Goal: Information Seeking & Learning: Check status

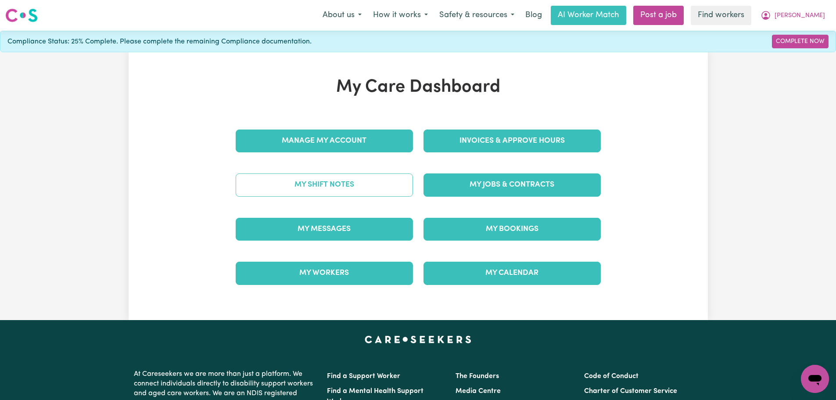
click at [349, 182] on link "My Shift Notes" at bounding box center [324, 184] width 177 height 23
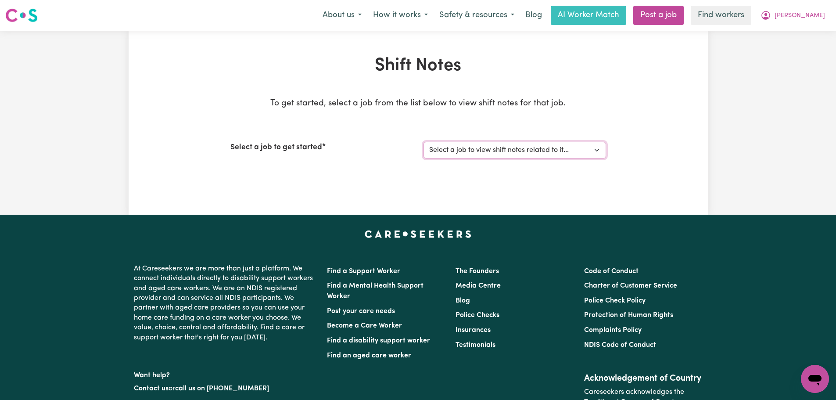
click at [463, 150] on select "Select a job to view shift notes related to it... [DEMOGRAPHIC_DATA] Support Wo…" at bounding box center [514, 150] width 183 height 17
click at [463, 128] on div "To get started, select a job from the list below to view shift notes for that j…" at bounding box center [418, 138] width 376 height 82
click at [808, 15] on span "[PERSON_NAME]" at bounding box center [799, 16] width 50 height 10
click at [810, 29] on link "My Dashboard" at bounding box center [795, 34] width 69 height 17
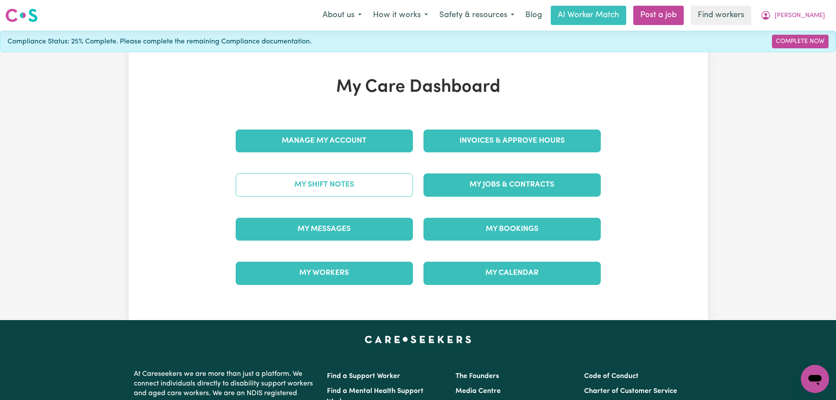
click at [366, 189] on link "My Shift Notes" at bounding box center [324, 184] width 177 height 23
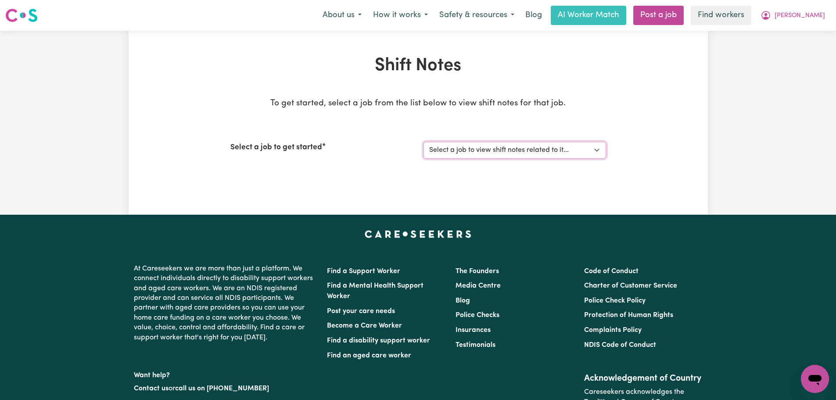
click at [491, 158] on select "Select a job to view shift notes related to it... [DEMOGRAPHIC_DATA] Support Wo…" at bounding box center [514, 150] width 183 height 17
click at [423, 142] on select "Select a job to view shift notes related to it... [DEMOGRAPHIC_DATA] Support Wo…" at bounding box center [514, 150] width 183 height 17
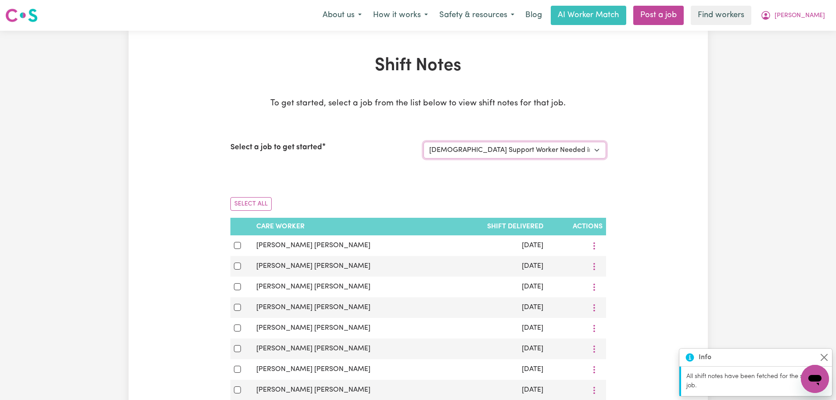
click at [514, 148] on select "Select a job to view shift notes related to it... [DEMOGRAPHIC_DATA] Support Wo…" at bounding box center [514, 150] width 183 height 17
click at [423, 142] on select "Select a job to view shift notes related to it... [DEMOGRAPHIC_DATA] Support Wo…" at bounding box center [514, 150] width 183 height 17
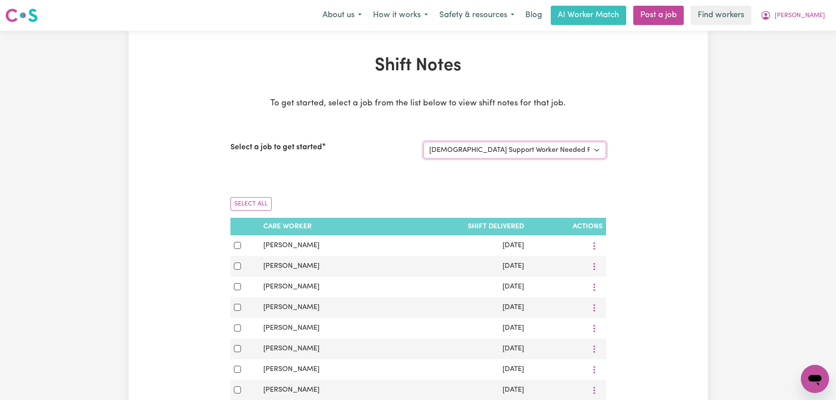
click at [521, 152] on select "Select a job to view shift notes related to it... [DEMOGRAPHIC_DATA] Support Wo…" at bounding box center [514, 150] width 183 height 17
click at [423, 142] on select "Select a job to view shift notes related to it... [DEMOGRAPHIC_DATA] Support Wo…" at bounding box center [514, 150] width 183 height 17
click at [512, 146] on select "Select a job to view shift notes related to it... [DEMOGRAPHIC_DATA] Support Wo…" at bounding box center [514, 150] width 183 height 17
select select "1206"
click at [423, 142] on select "Select a job to view shift notes related to it... [DEMOGRAPHIC_DATA] Support Wo…" at bounding box center [514, 150] width 183 height 17
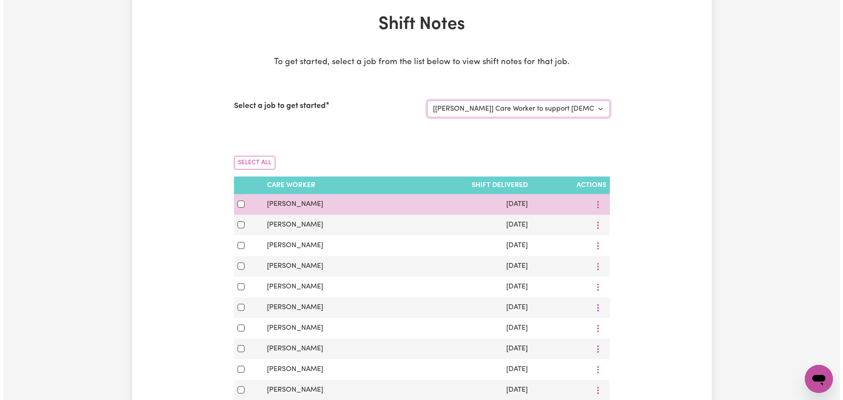
scroll to position [88, 0]
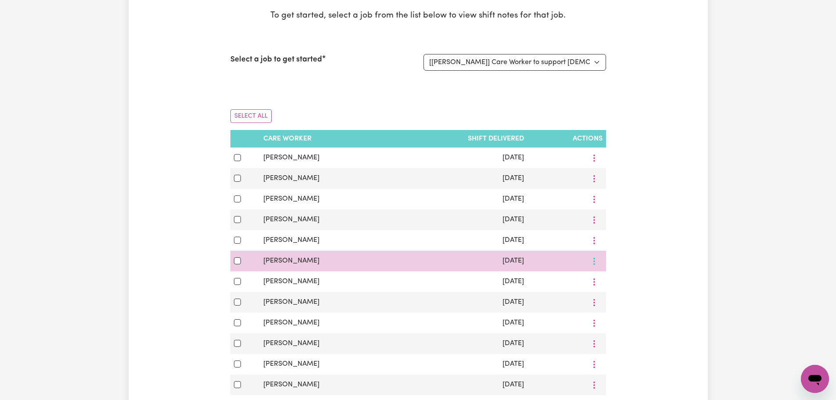
click at [594, 165] on button "More options" at bounding box center [594, 158] width 17 height 14
click at [607, 276] on link "View Shift Note" at bounding box center [624, 282] width 72 height 18
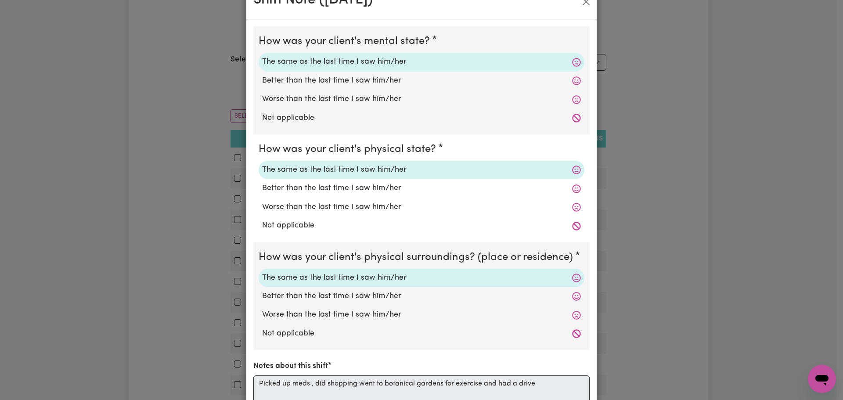
scroll to position [0, 0]
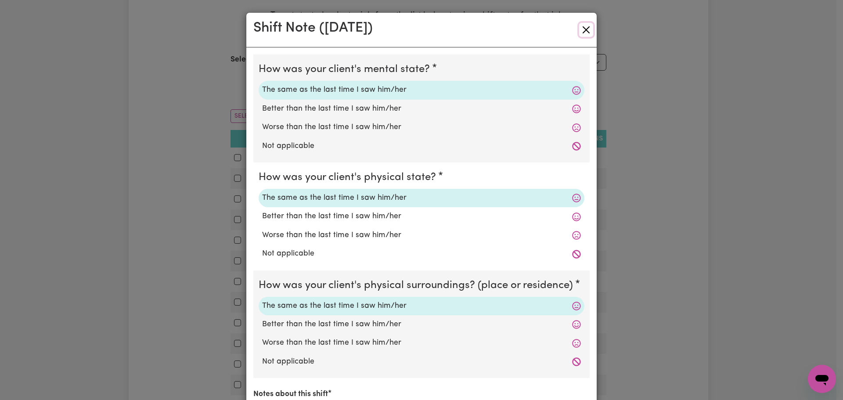
click at [579, 32] on button "Close" at bounding box center [586, 30] width 14 height 14
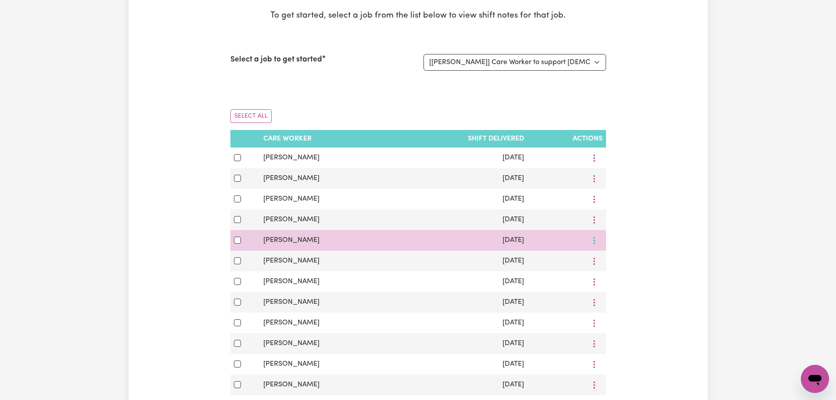
click at [592, 165] on button "More options" at bounding box center [594, 158] width 17 height 14
click at [622, 261] on span "View Shift Note" at bounding box center [630, 261] width 48 height 7
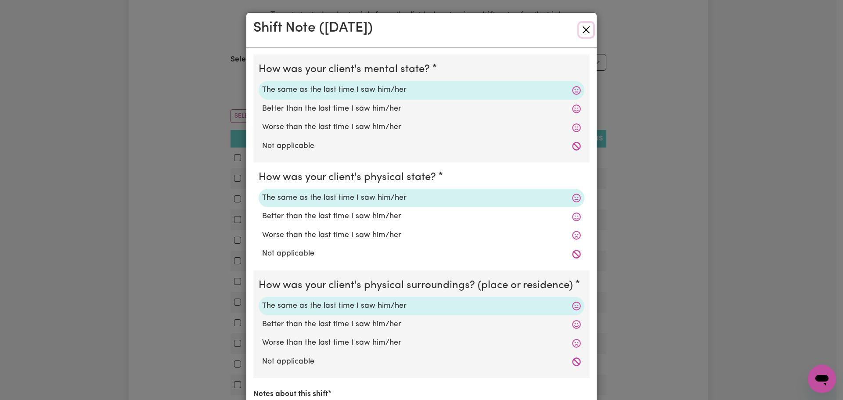
click at [579, 32] on button "Close" at bounding box center [586, 30] width 14 height 14
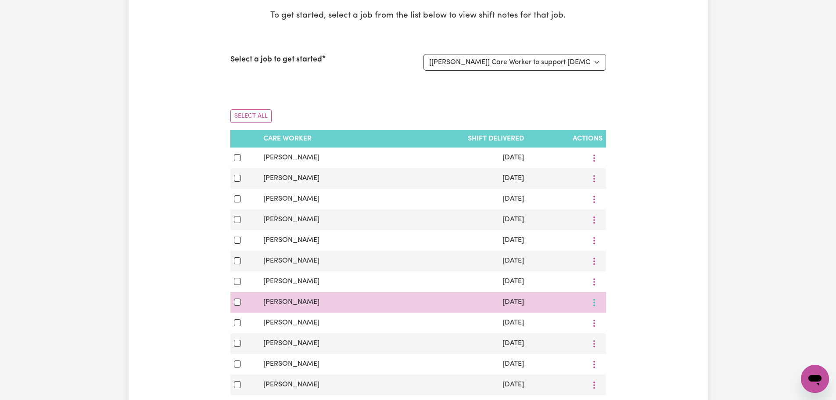
click at [595, 161] on circle "More options" at bounding box center [594, 161] width 2 height 2
click at [610, 322] on span "View Shift Note" at bounding box center [630, 322] width 48 height 7
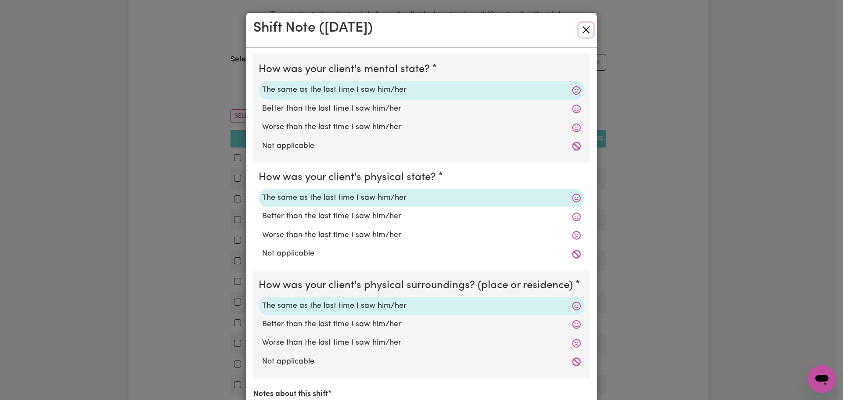
click at [582, 25] on button "Close" at bounding box center [586, 30] width 14 height 14
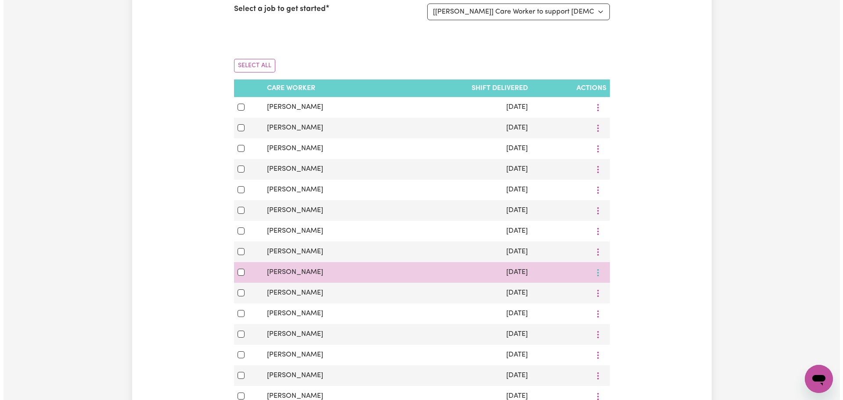
scroll to position [219, 0]
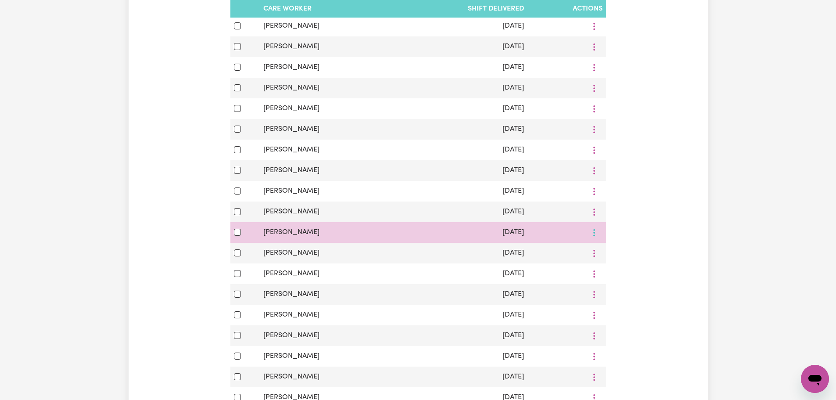
click at [595, 31] on icon "More options" at bounding box center [594, 26] width 9 height 9
click at [601, 251] on link "View Shift Note" at bounding box center [624, 253] width 72 height 18
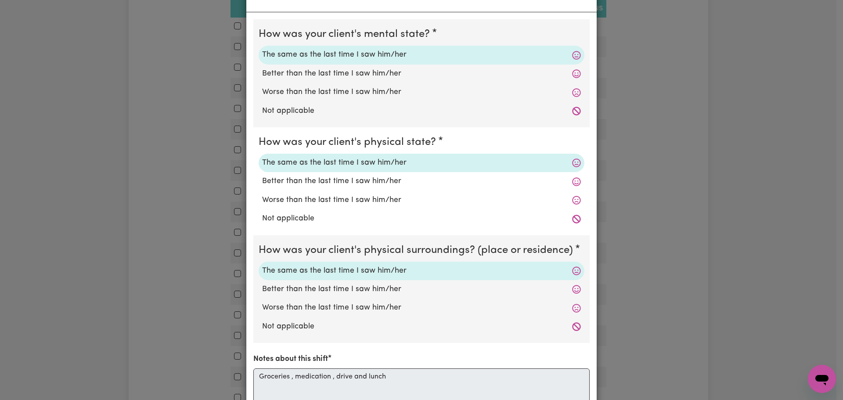
scroll to position [0, 0]
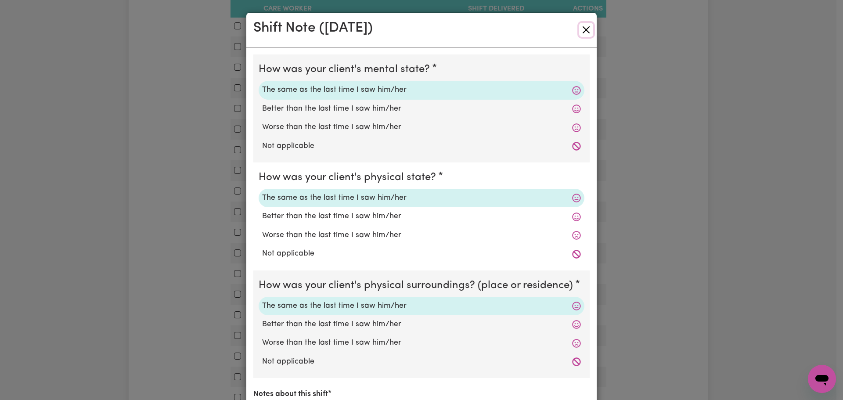
click at [583, 27] on button "Close" at bounding box center [586, 30] width 14 height 14
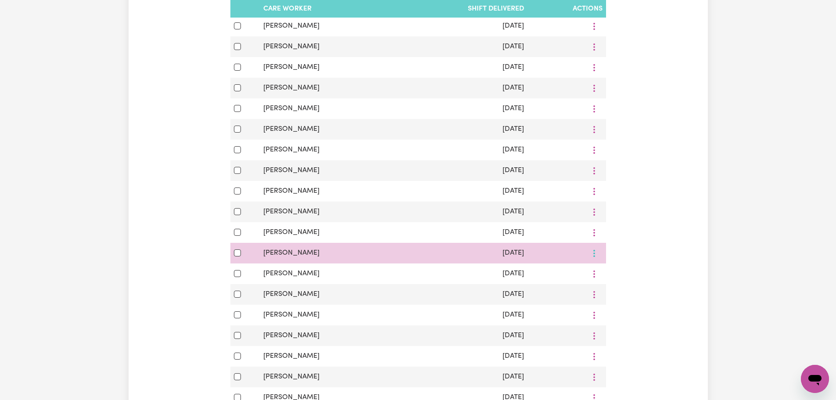
click at [594, 33] on button "More options" at bounding box center [594, 26] width 17 height 14
click at [613, 275] on span "View Shift Note" at bounding box center [630, 273] width 48 height 7
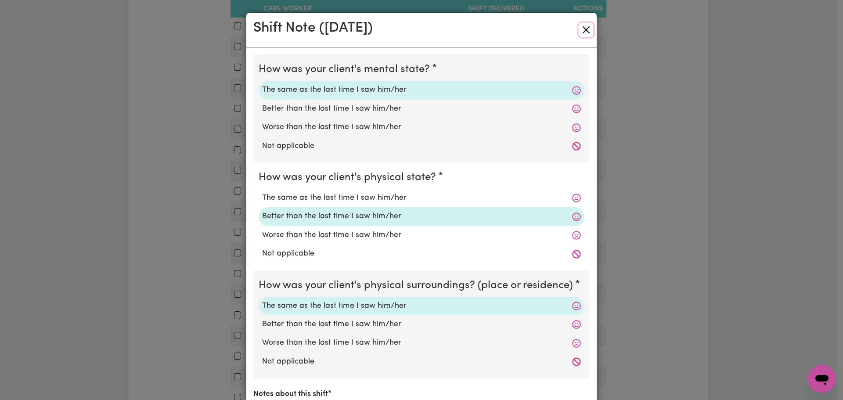
click at [582, 26] on button "Close" at bounding box center [586, 30] width 14 height 14
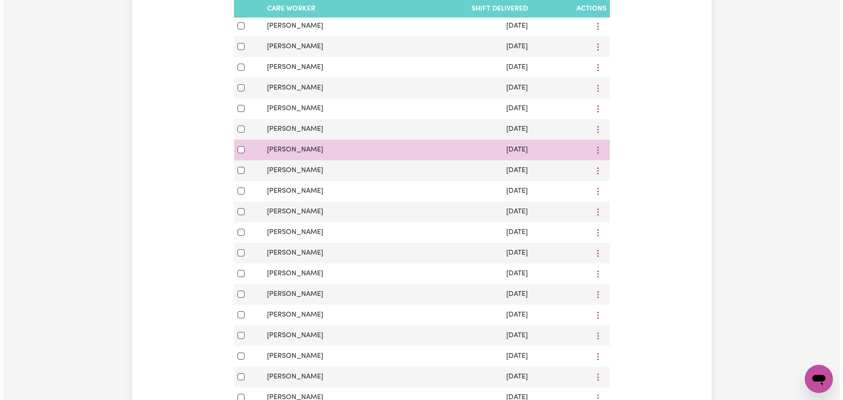
scroll to position [351, 0]
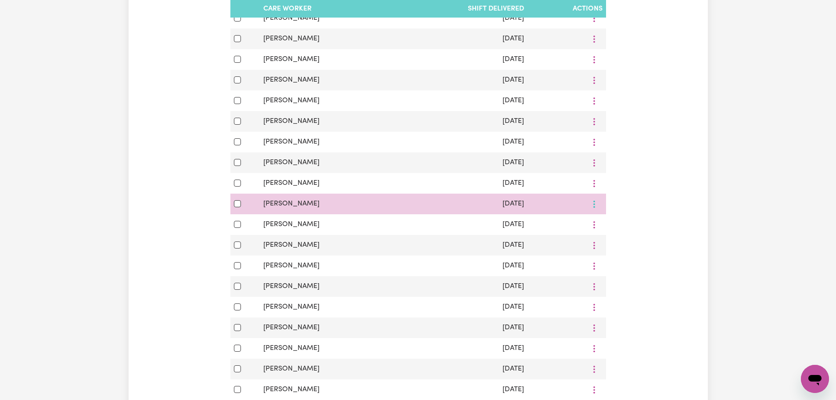
click at [617, 228] on span "View Shift Note" at bounding box center [630, 224] width 48 height 7
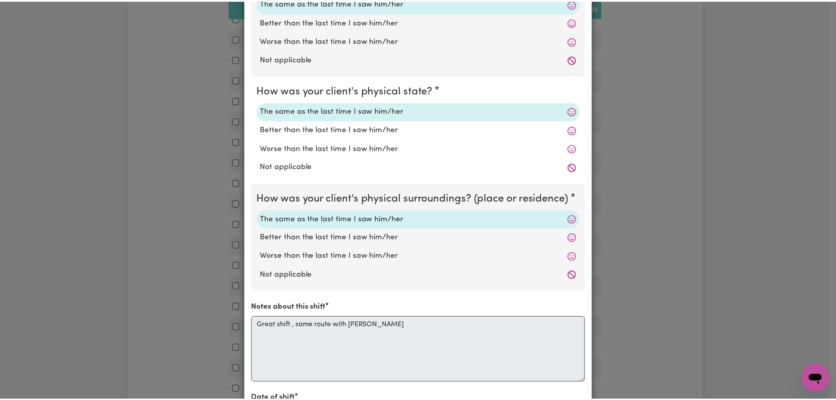
scroll to position [0, 0]
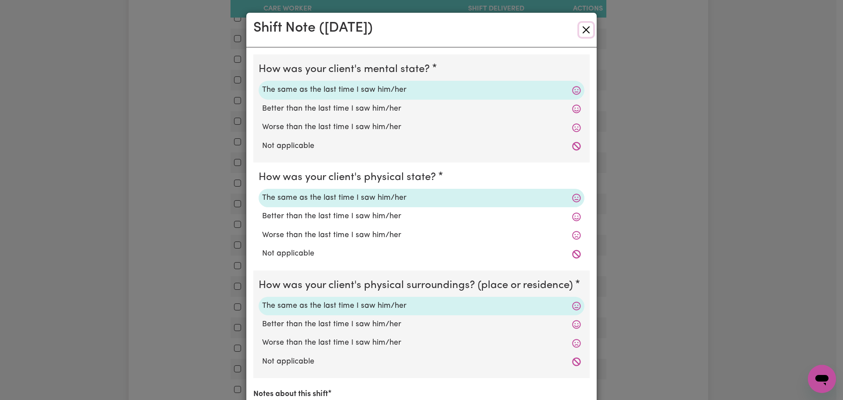
click at [581, 31] on button "Close" at bounding box center [586, 30] width 14 height 14
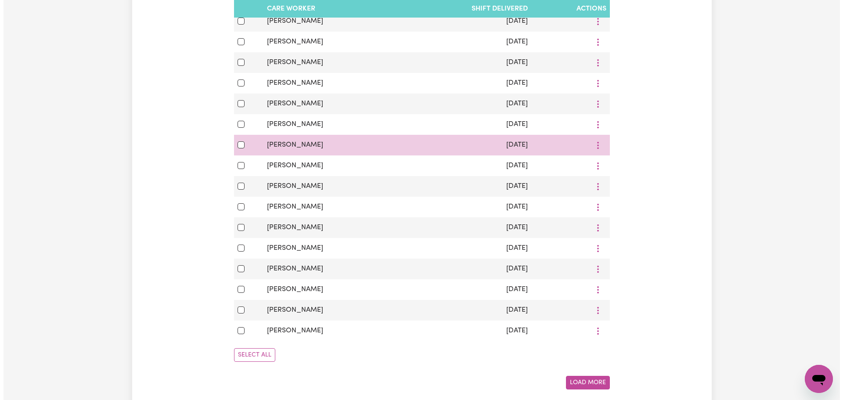
scroll to position [527, 0]
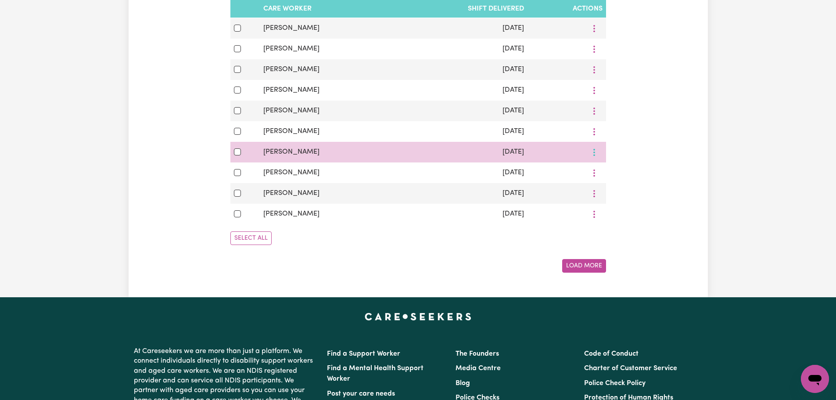
click at [611, 176] on span "View Shift Note" at bounding box center [630, 172] width 48 height 7
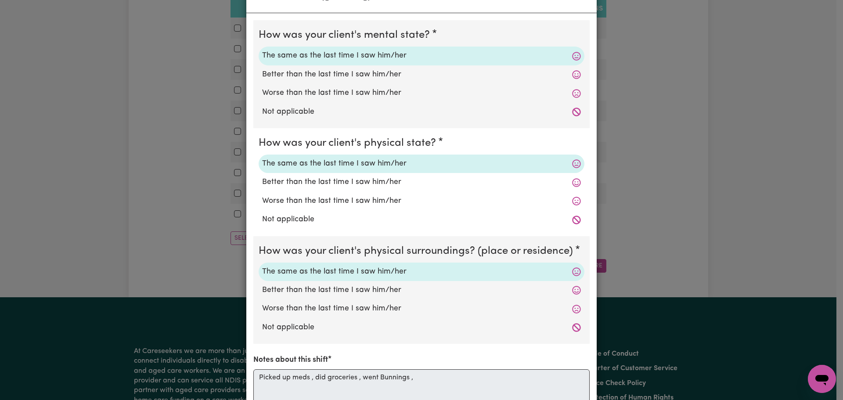
scroll to position [0, 0]
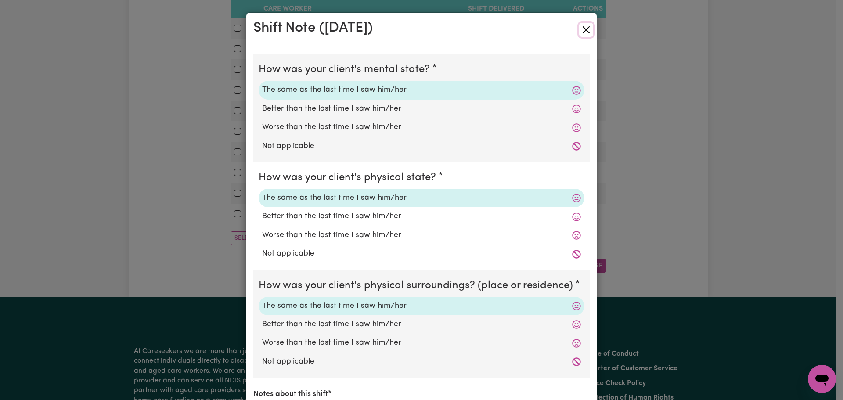
click at [585, 29] on button "Close" at bounding box center [586, 30] width 14 height 14
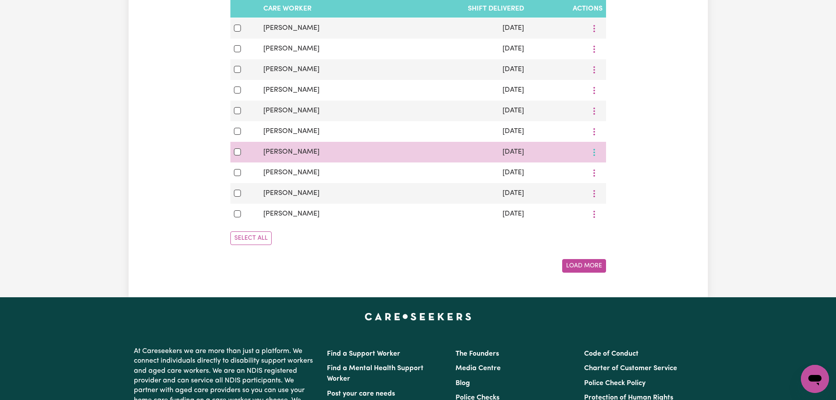
click at [610, 174] on link "View Shift Note" at bounding box center [624, 173] width 72 height 18
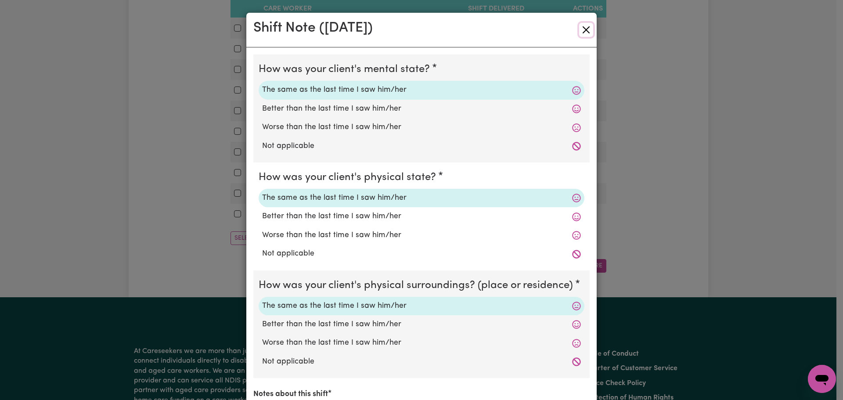
click at [582, 32] on button "Close" at bounding box center [586, 30] width 14 height 14
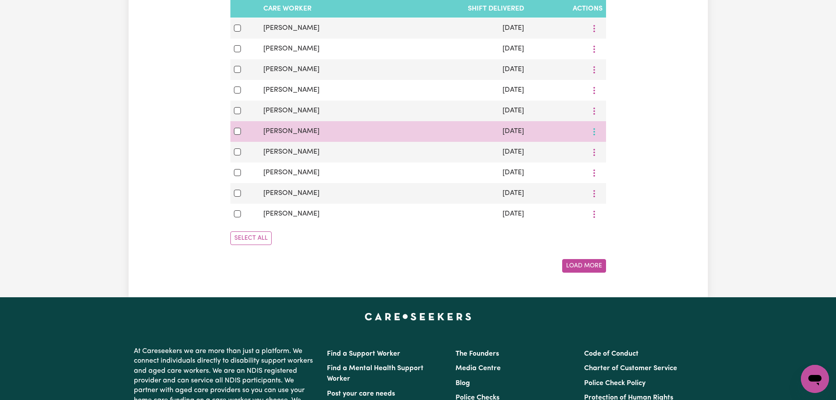
click at [606, 153] on link "View Shift Note" at bounding box center [624, 152] width 72 height 18
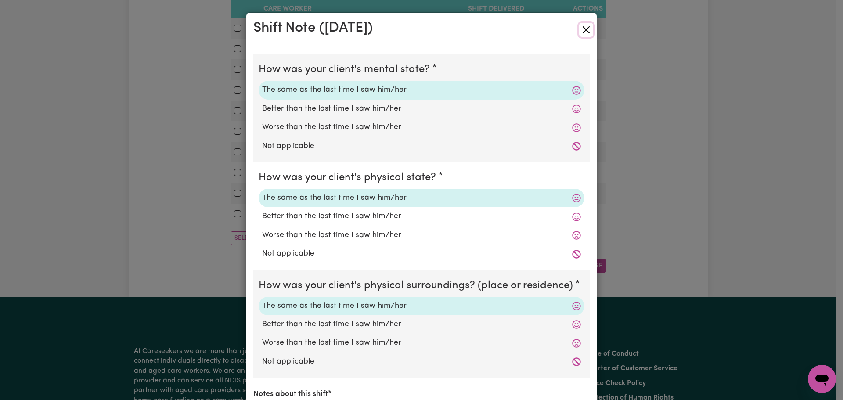
click at [581, 28] on button "Close" at bounding box center [586, 30] width 14 height 14
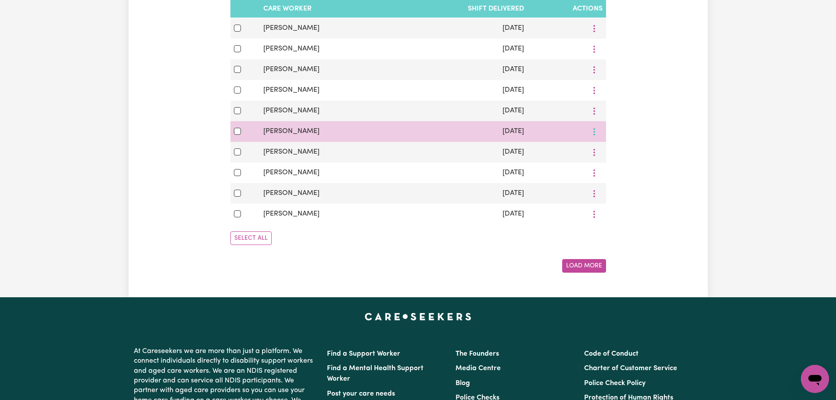
click at [612, 156] on span "View Shift Note" at bounding box center [630, 152] width 48 height 7
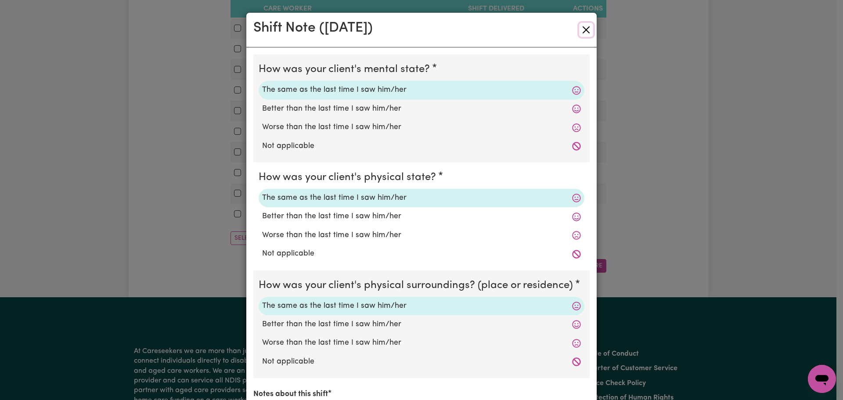
click at [579, 29] on button "Close" at bounding box center [586, 30] width 14 height 14
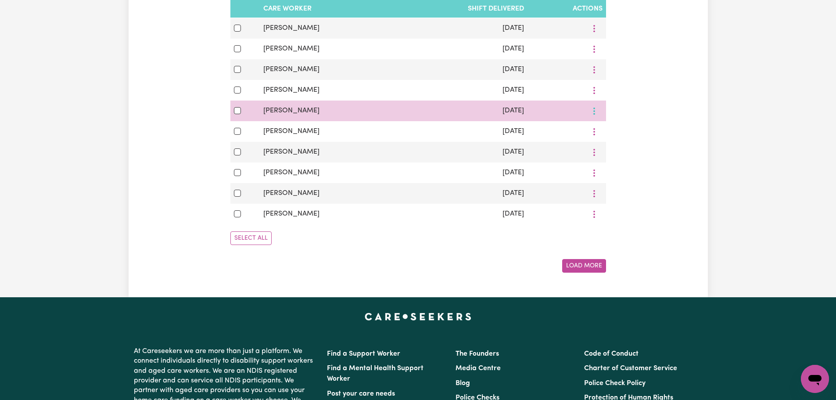
click at [615, 140] on link "View Shift Note" at bounding box center [624, 132] width 72 height 18
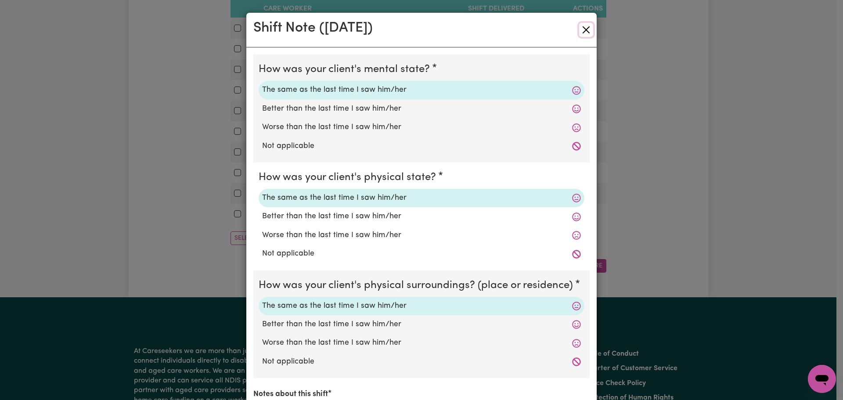
click at [584, 33] on button "Close" at bounding box center [586, 30] width 14 height 14
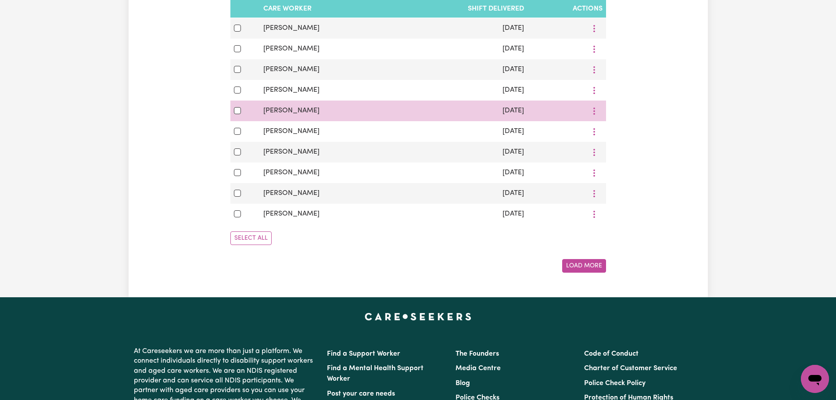
drag, startPoint x: 594, startPoint y: 114, endPoint x: 594, endPoint y: 108, distance: 5.7
click at [606, 135] on span "View Shift Note" at bounding box center [630, 131] width 48 height 7
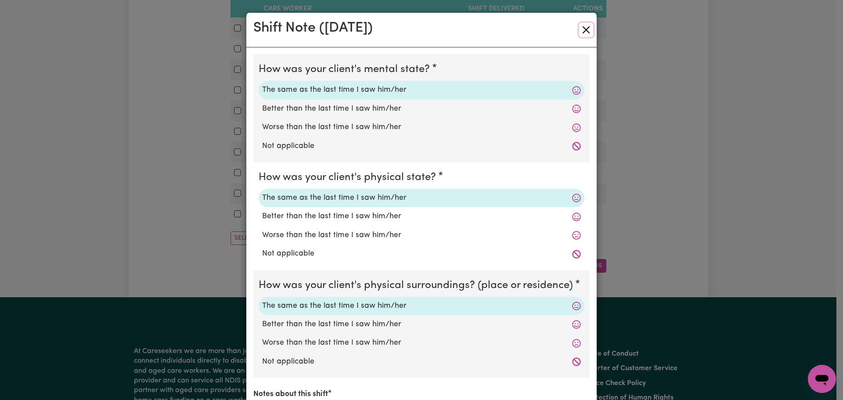
click at [584, 25] on button "Close" at bounding box center [586, 30] width 14 height 14
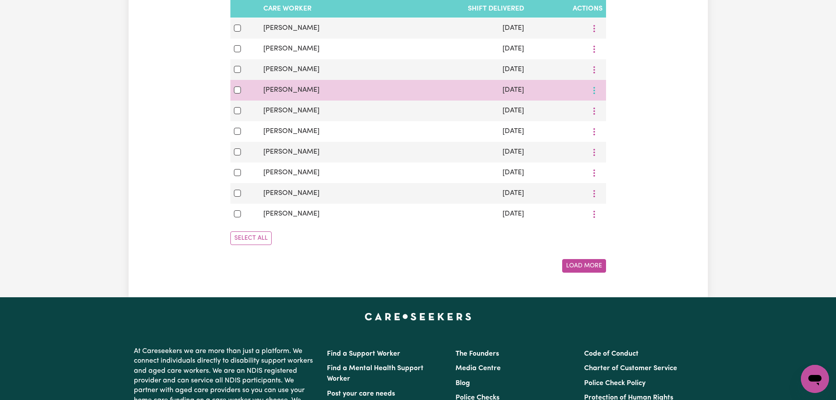
click at [615, 115] on span "View Shift Note" at bounding box center [630, 111] width 48 height 7
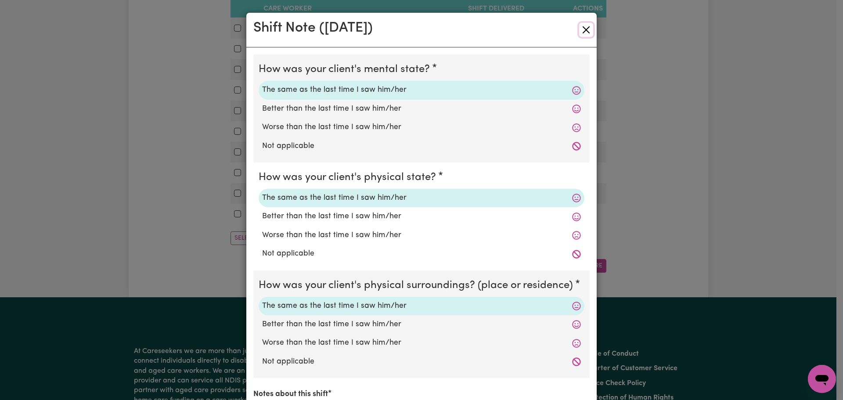
click at [582, 25] on button "Close" at bounding box center [586, 30] width 14 height 14
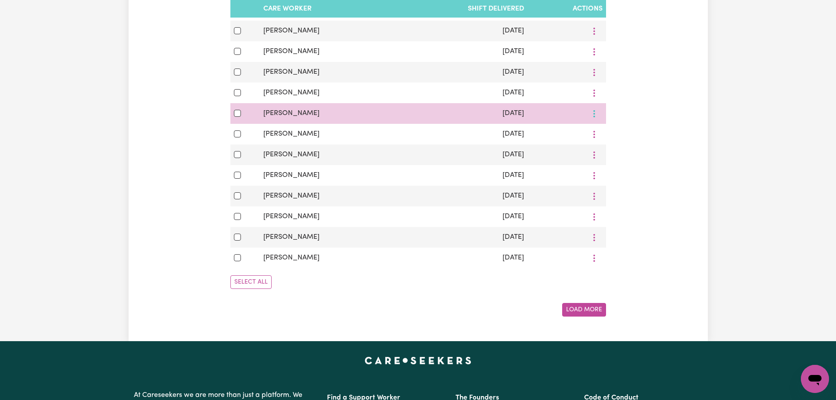
click at [609, 138] on span "View Shift Note" at bounding box center [630, 134] width 48 height 7
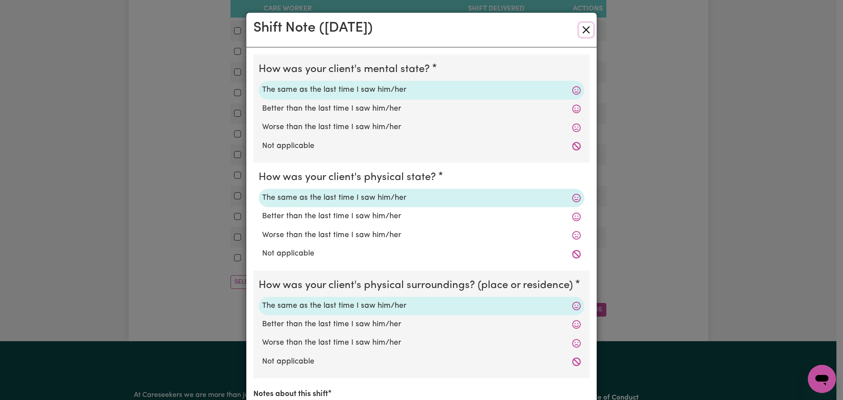
click at [581, 29] on button "Close" at bounding box center [586, 30] width 14 height 14
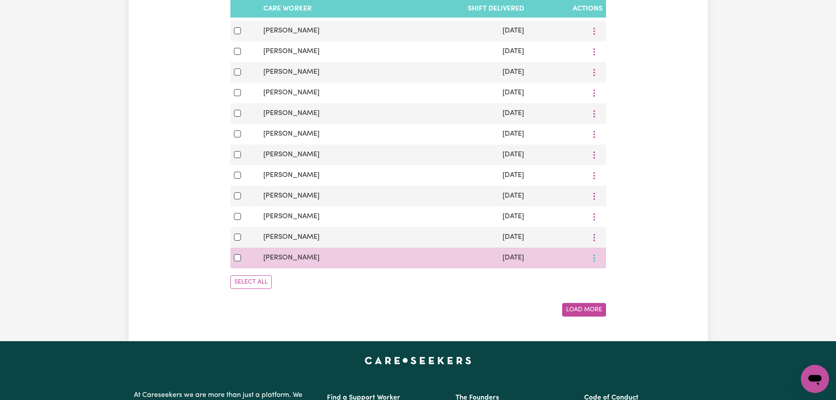
click at [602, 280] on link "View Shift Note" at bounding box center [624, 279] width 72 height 18
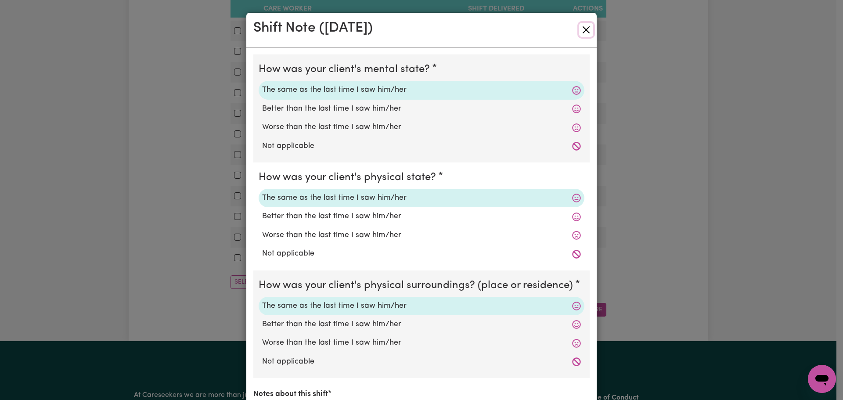
click at [580, 30] on button "Close" at bounding box center [586, 30] width 14 height 14
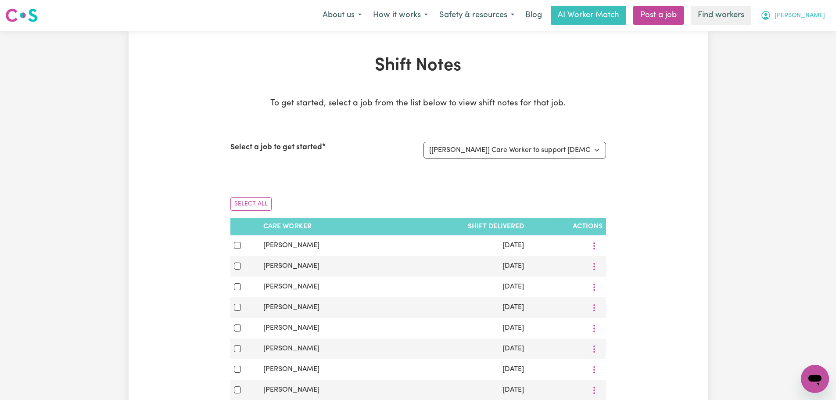
click at [821, 18] on span "[PERSON_NAME]" at bounding box center [799, 16] width 50 height 10
click at [808, 48] on link "Logout" at bounding box center [795, 50] width 69 height 17
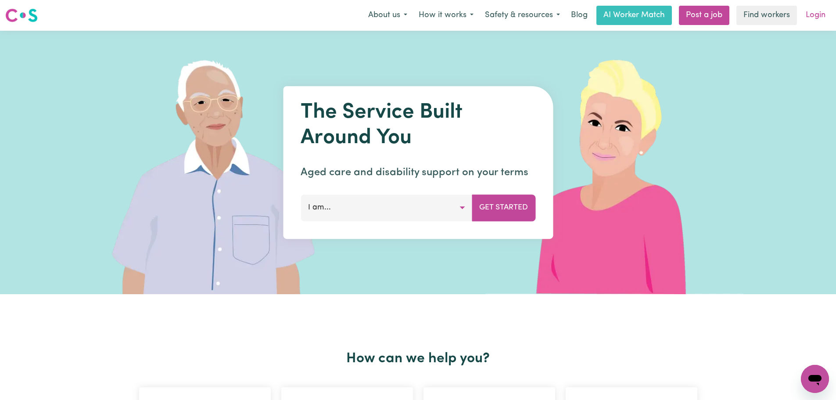
click at [815, 16] on link "Login" at bounding box center [815, 15] width 30 height 19
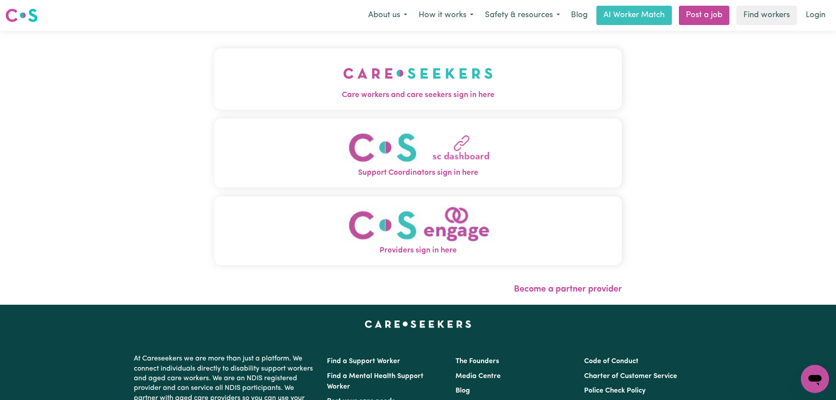
click at [367, 74] on button "Care workers and care seekers sign in here" at bounding box center [418, 78] width 408 height 61
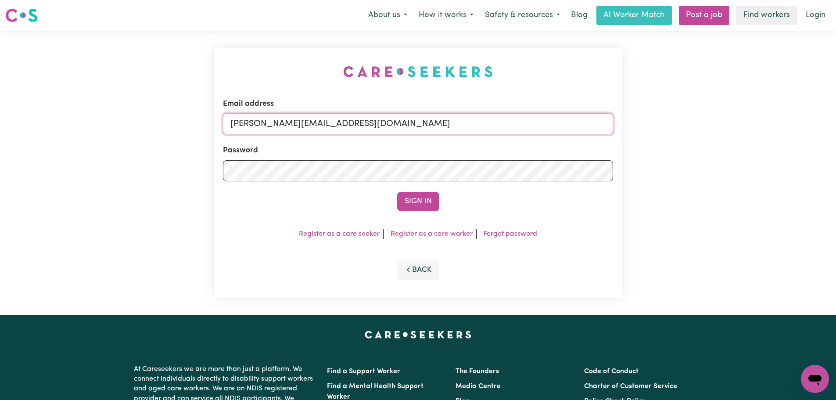
drag, startPoint x: 432, startPoint y: 122, endPoint x: 414, endPoint y: 136, distance: 22.6
click at [432, 122] on input "[PERSON_NAME][EMAIL_ADDRESS][DOMAIN_NAME]" at bounding box center [418, 123] width 390 height 21
drag, startPoint x: 462, startPoint y: 118, endPoint x: 452, endPoint y: 127, distance: 13.3
click at [460, 120] on input "[EMAIL_ADDRESS][DOMAIN_NAME]" at bounding box center [418, 123] width 390 height 21
drag, startPoint x: 450, startPoint y: 129, endPoint x: 276, endPoint y: 122, distance: 173.9
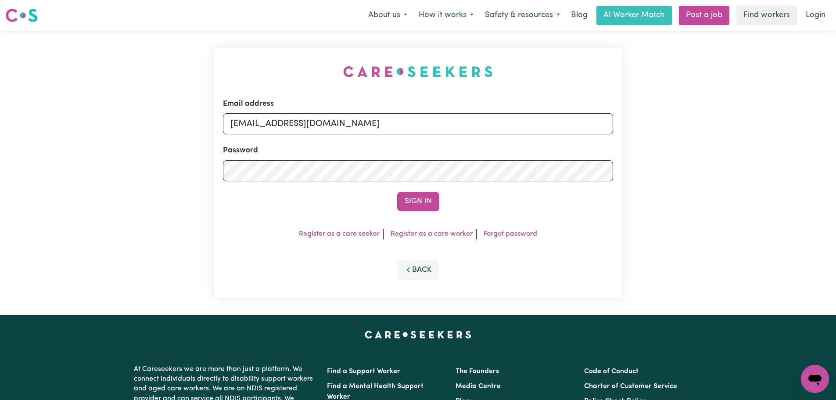
click at [276, 122] on input "[EMAIL_ADDRESS][DOMAIN_NAME]" at bounding box center [418, 123] width 390 height 21
type input "[EMAIL_ADDRESS][DOMAIN_NAME]"
click at [397, 192] on button "Sign In" at bounding box center [418, 201] width 42 height 19
